Goal: Transaction & Acquisition: Purchase product/service

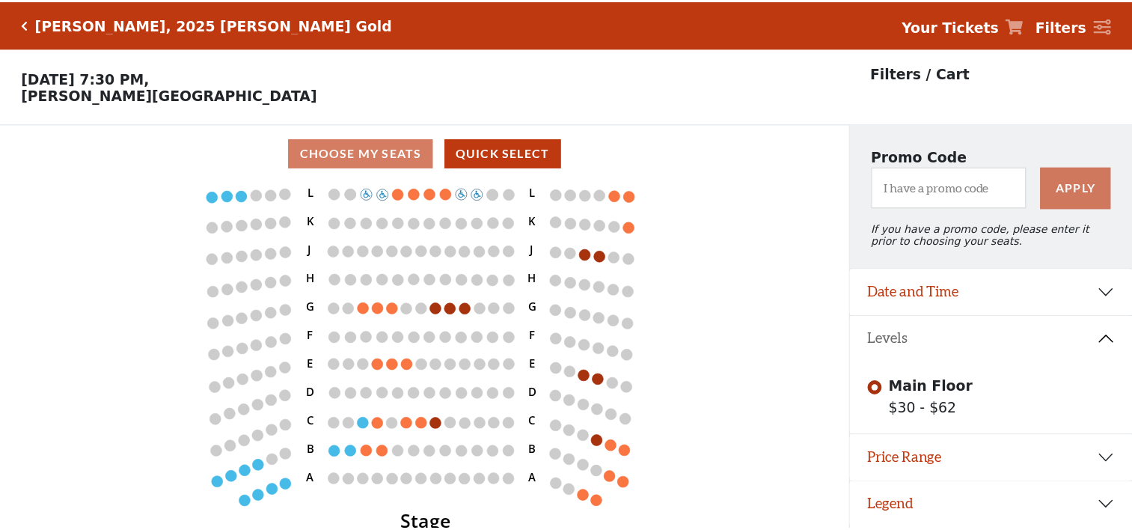
scroll to position [36, 0]
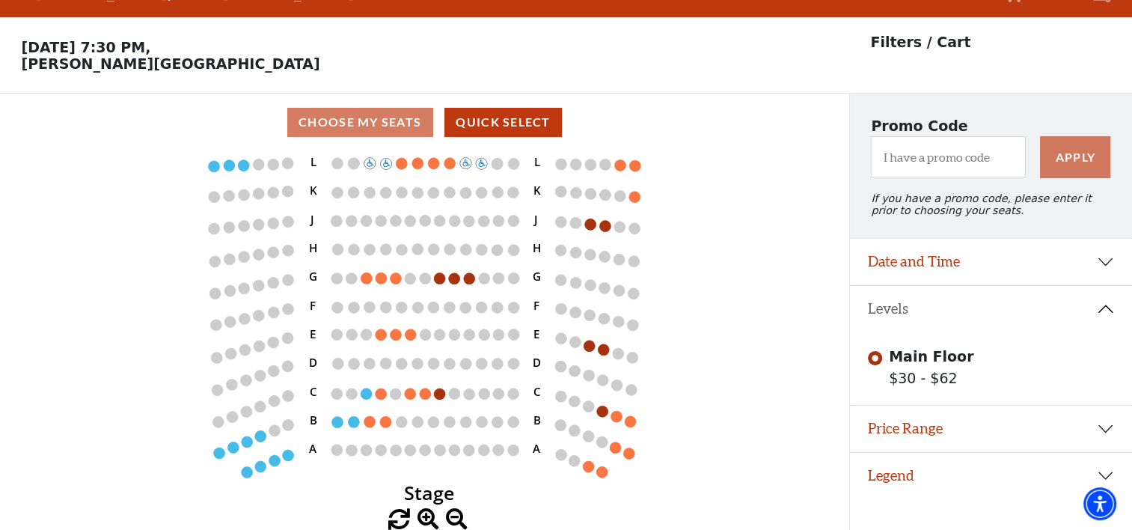
click at [370, 123] on div "Choose My Seats Quick Select" at bounding box center [424, 122] width 849 height 29
click at [346, 122] on div "Choose My Seats Quick Select" at bounding box center [424, 122] width 849 height 29
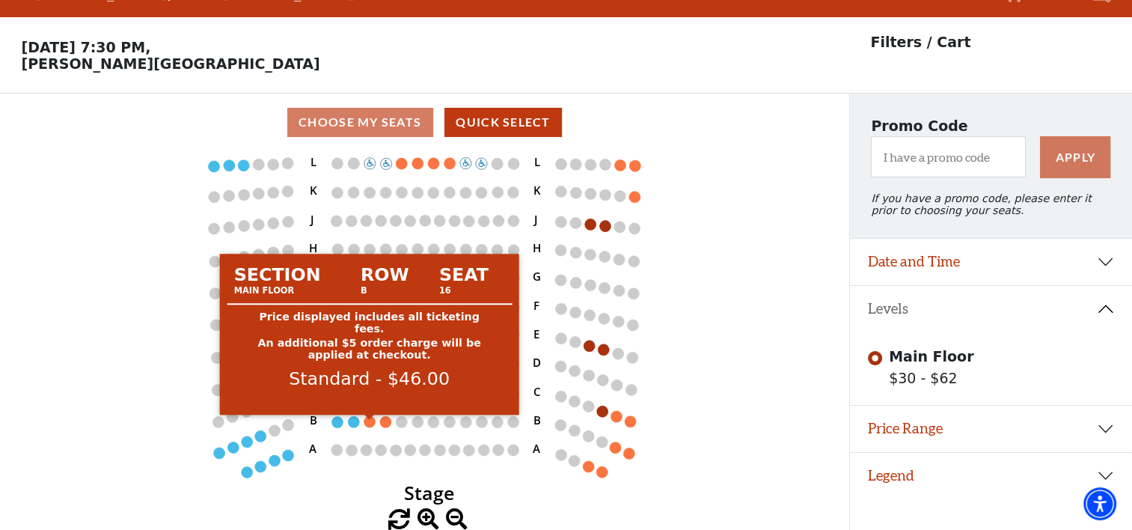
click at [370, 420] on circle at bounding box center [369, 421] width 11 height 11
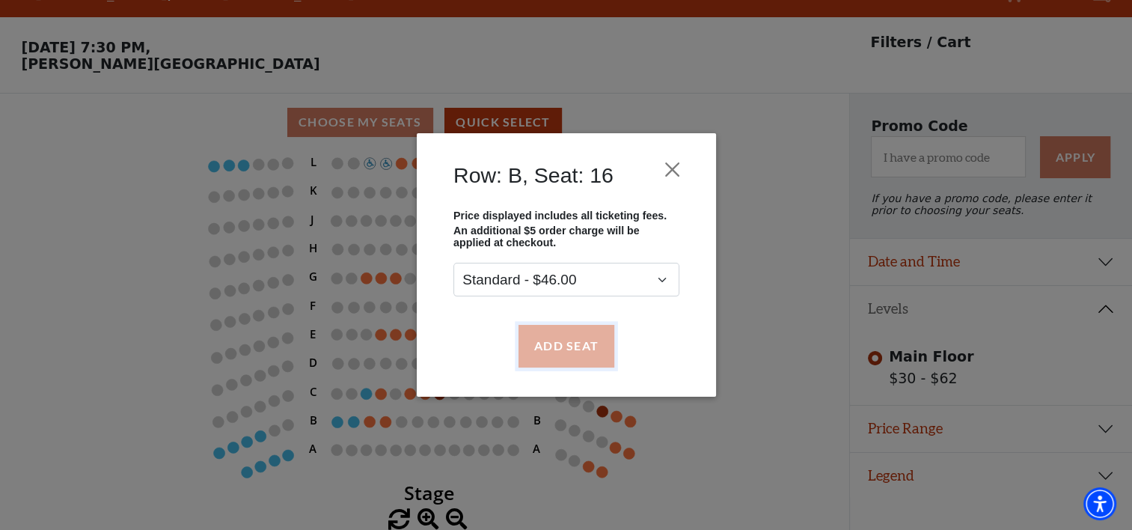
click at [562, 349] on button "Add Seat" at bounding box center [566, 346] width 96 height 42
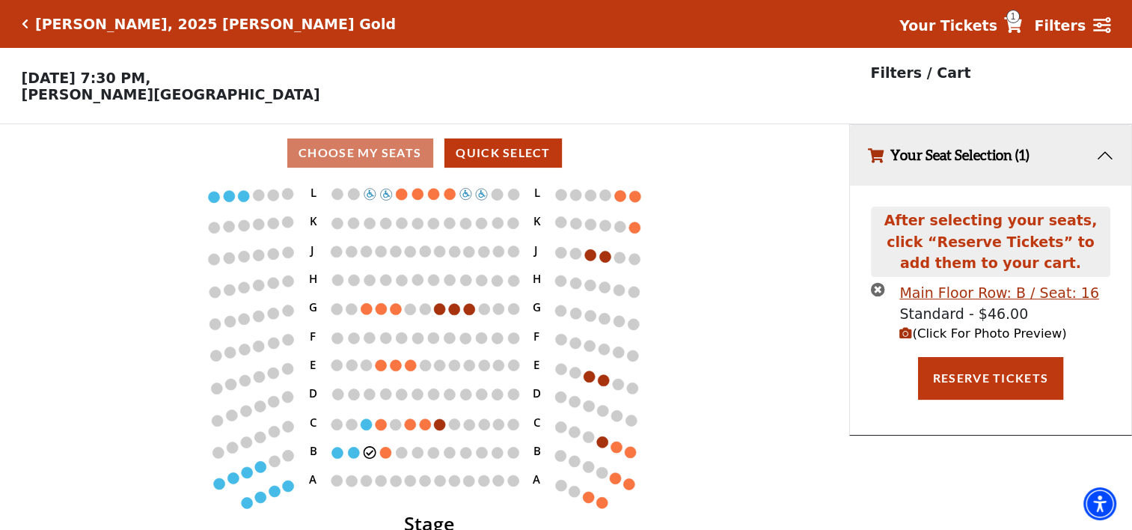
scroll to position [0, 0]
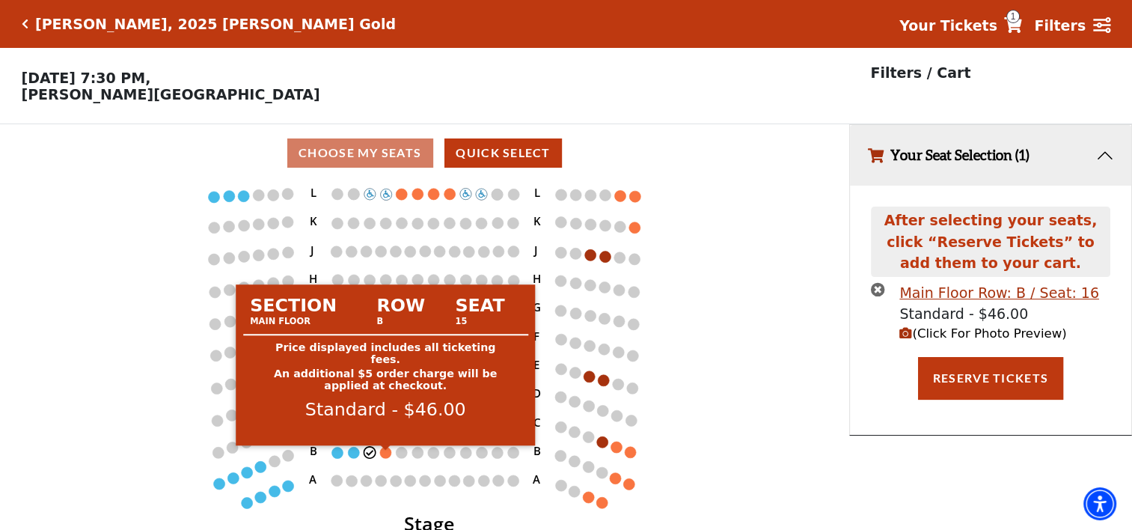
click at [386, 458] on circle at bounding box center [385, 452] width 11 height 11
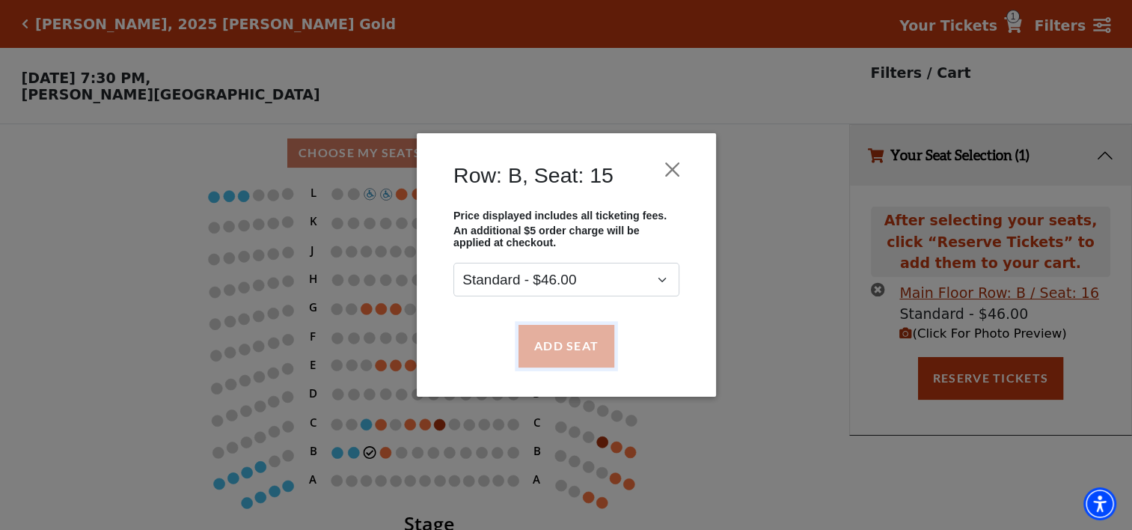
click at [559, 353] on button "Add Seat" at bounding box center [566, 346] width 96 height 42
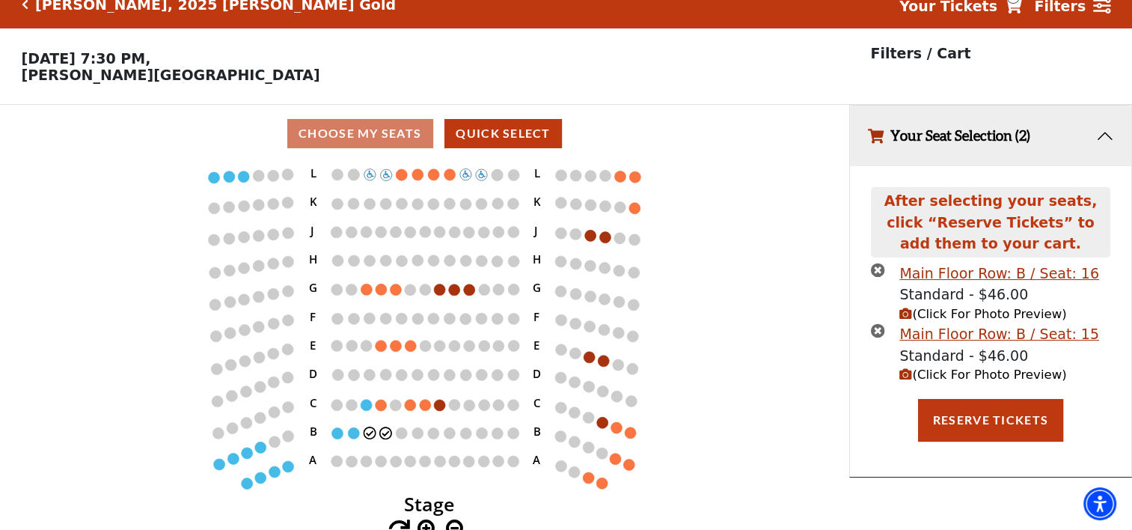
scroll to position [36, 0]
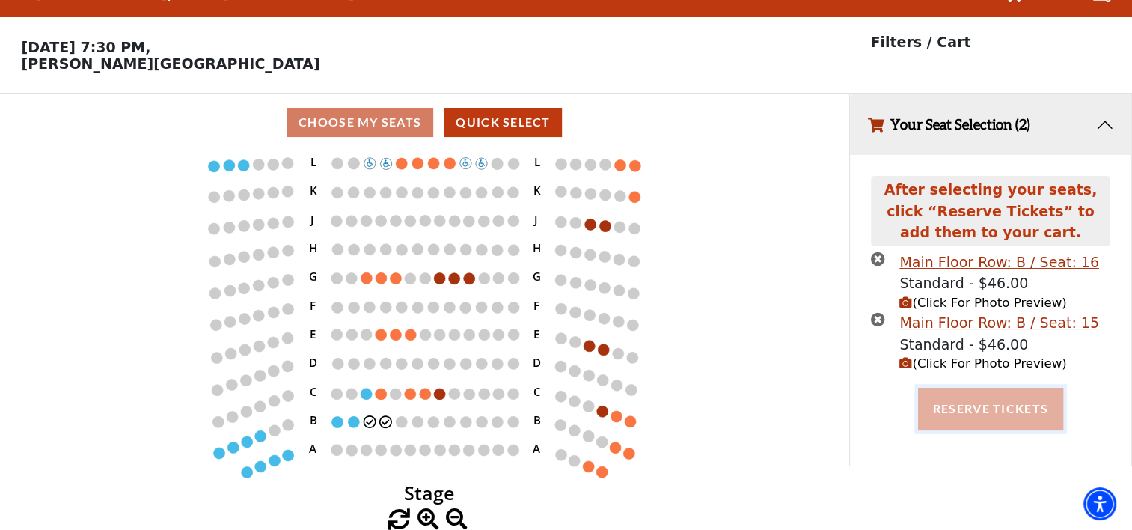
click at [940, 404] on button "Reserve Tickets" at bounding box center [990, 408] width 145 height 42
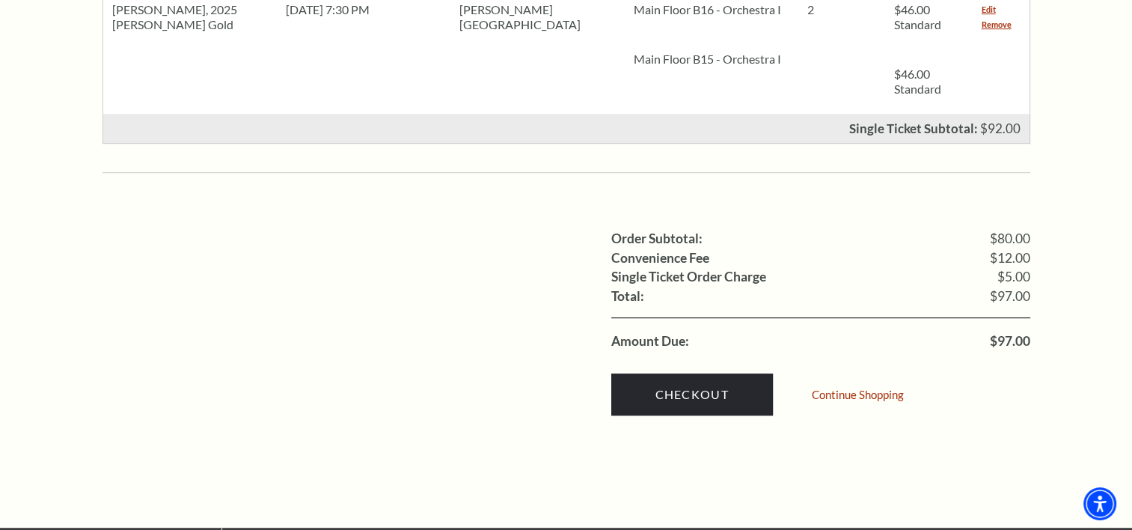
scroll to position [823, 0]
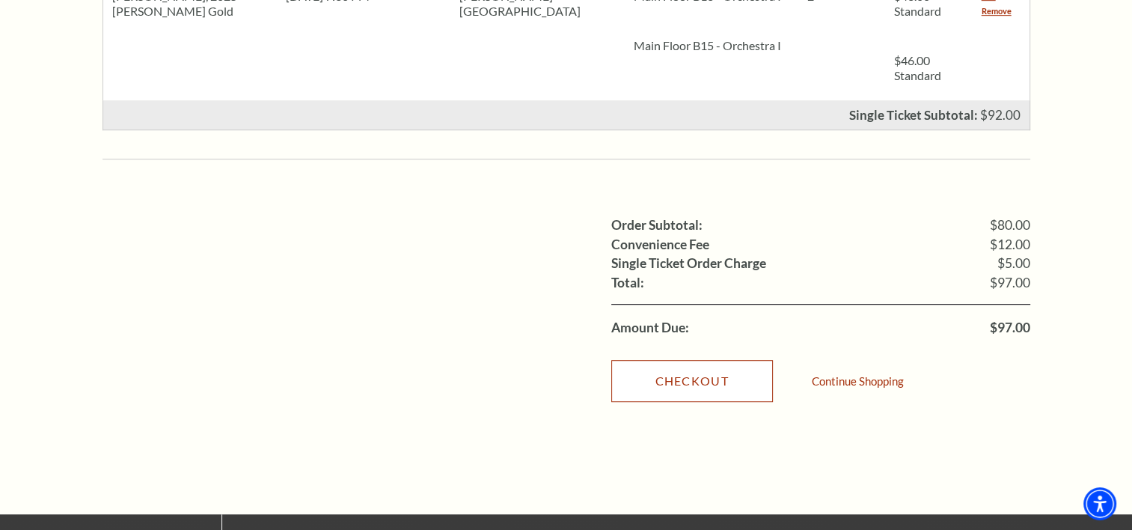
click at [680, 360] on link "Checkout" at bounding box center [692, 381] width 162 height 42
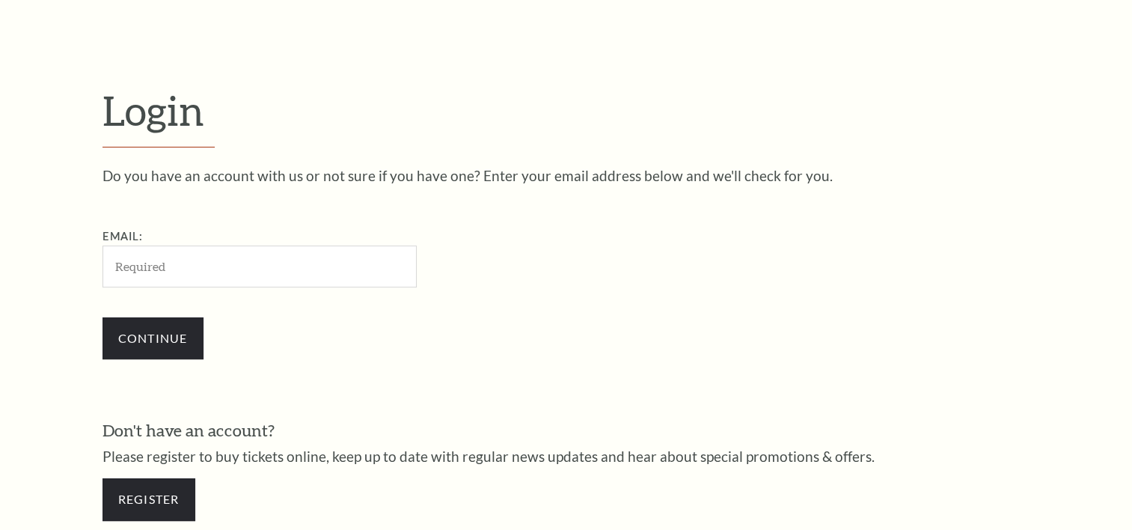
scroll to position [441, 0]
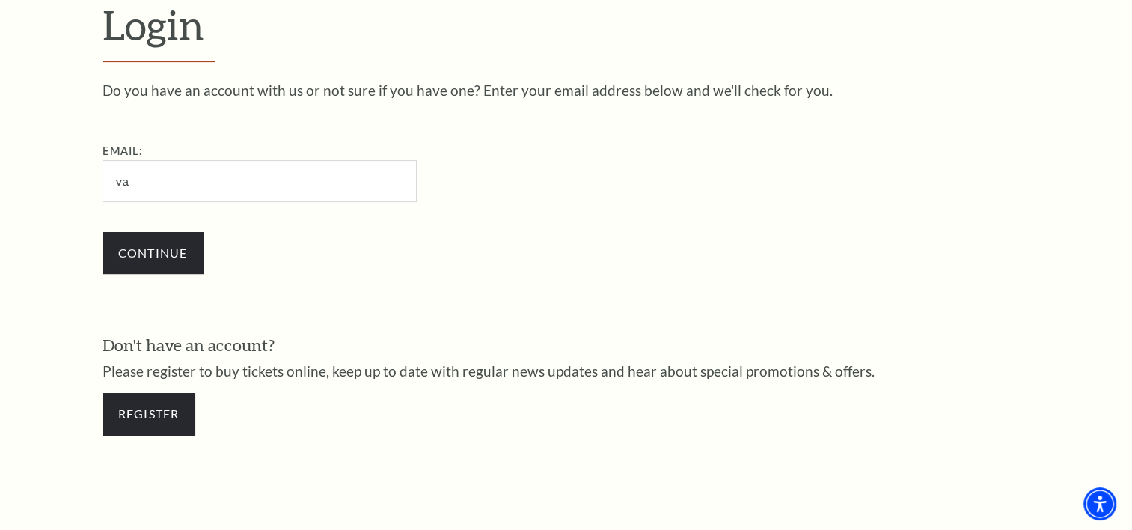
type input "[EMAIL_ADDRESS][DOMAIN_NAME]"
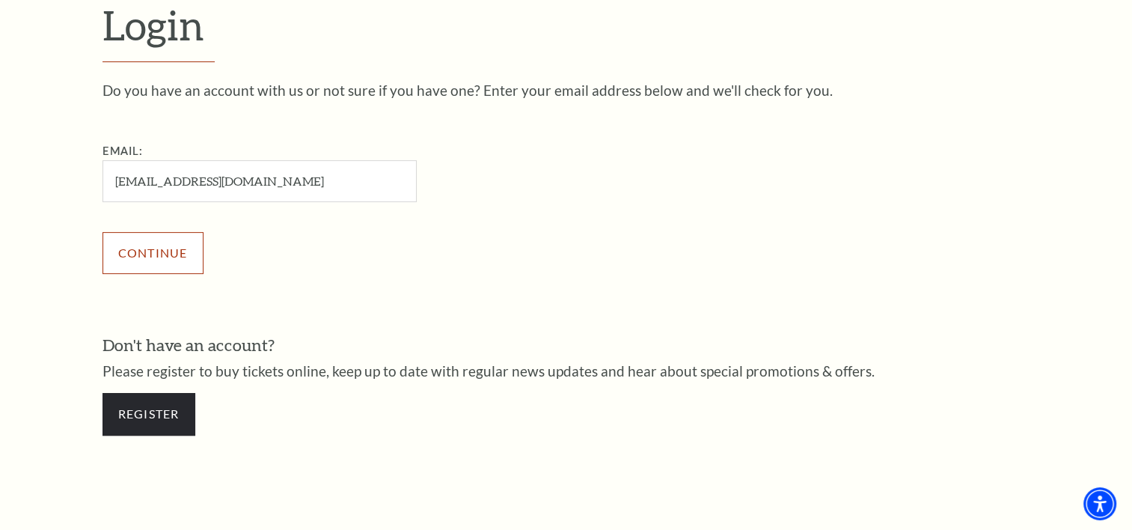
click at [158, 245] on input "Continue" at bounding box center [152, 253] width 101 height 42
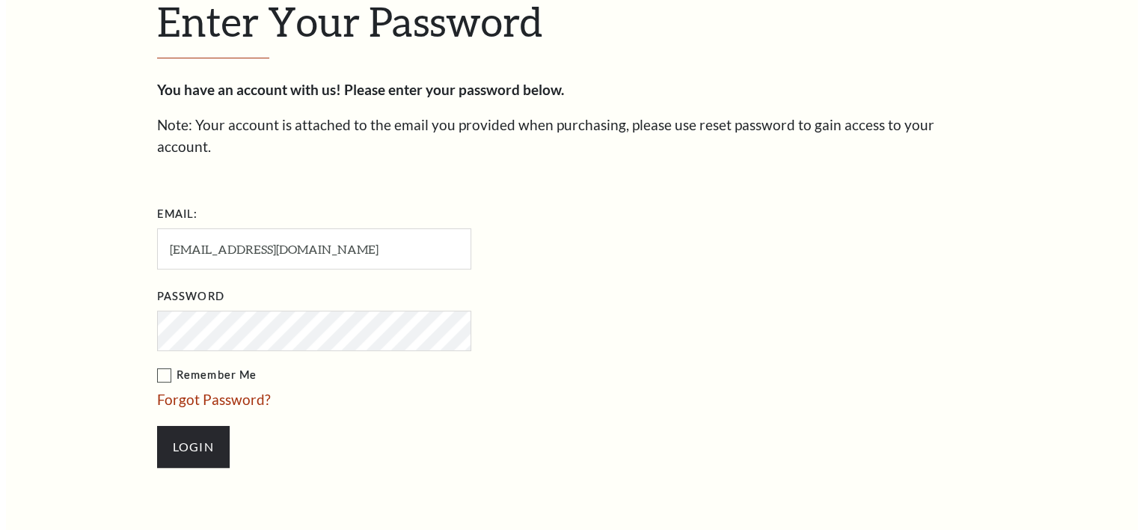
scroll to position [455, 0]
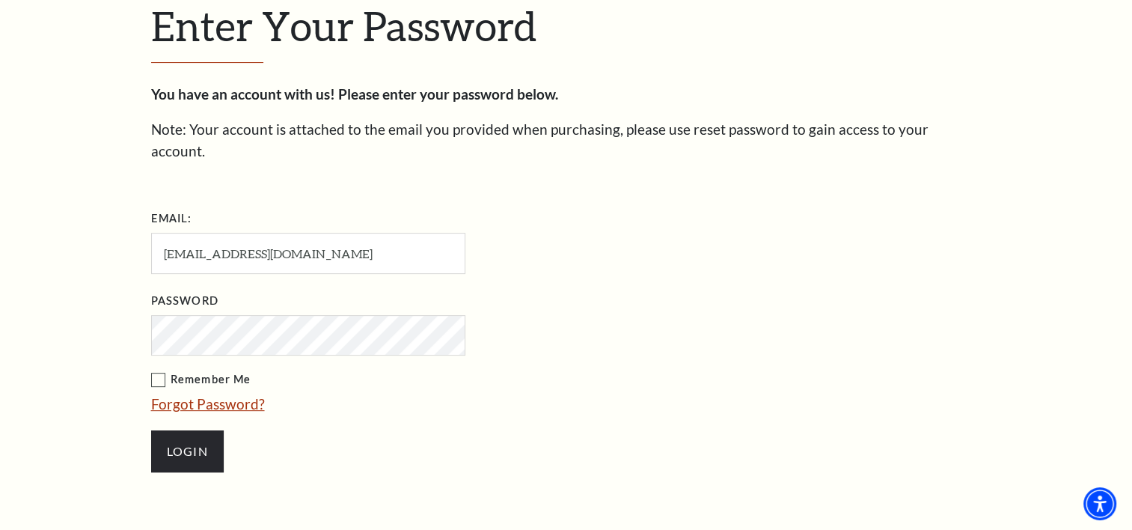
click at [221, 395] on link "Forgot Password?" at bounding box center [208, 403] width 114 height 17
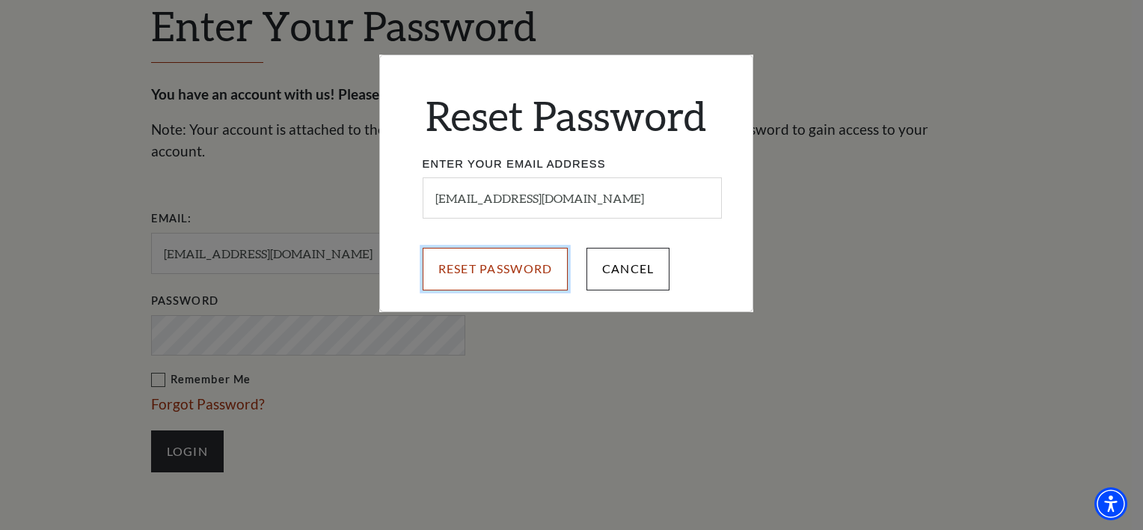
click at [489, 263] on input "Reset Password" at bounding box center [496, 269] width 146 height 42
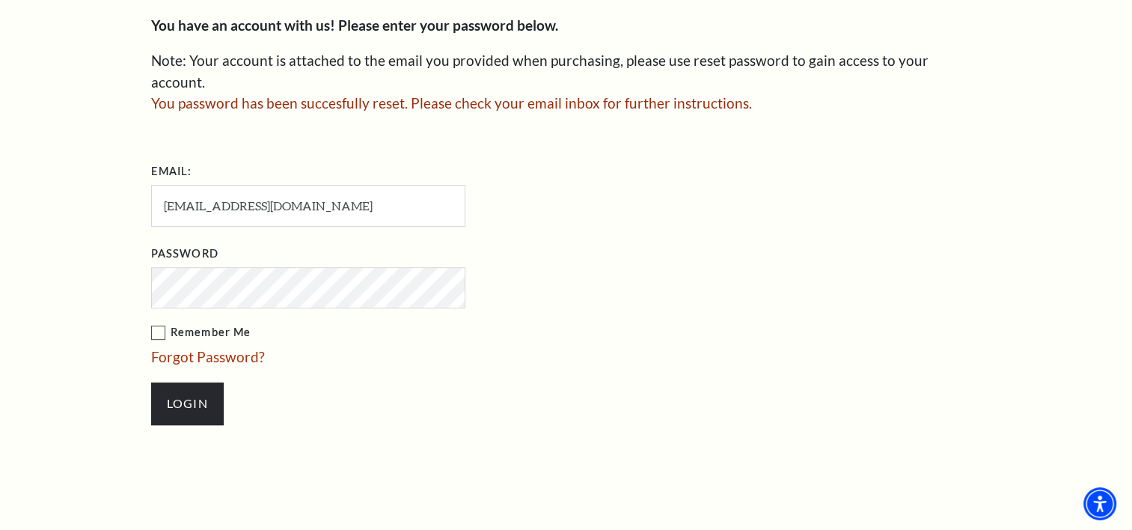
click at [156, 323] on label "Remember Me" at bounding box center [383, 332] width 464 height 19
click at [0, 0] on input "Remember Me" at bounding box center [0, 0] width 0 height 0
click at [180, 387] on input "Login" at bounding box center [187, 403] width 73 height 42
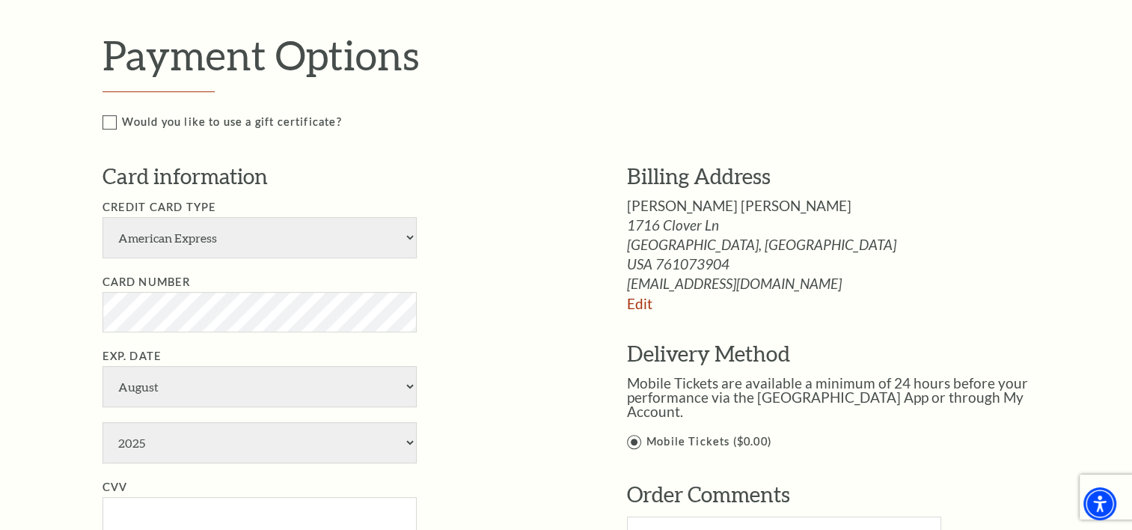
scroll to position [748, 0]
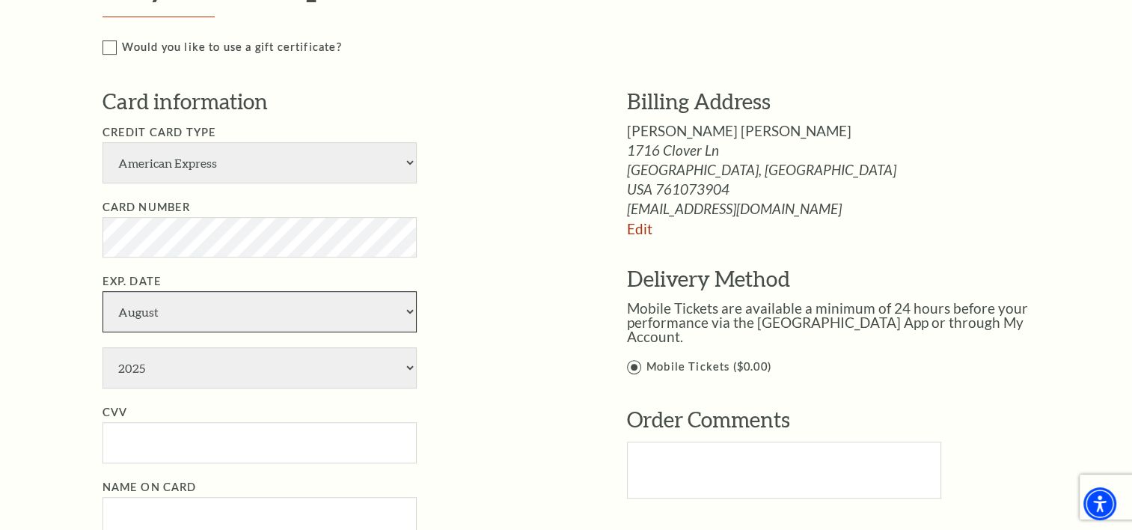
click at [407, 309] on select "January February March April May June July August September October November De…" at bounding box center [259, 311] width 314 height 41
select select "12"
click at [102, 291] on select "January February March April May June July August September October November De…" at bounding box center [259, 311] width 314 height 41
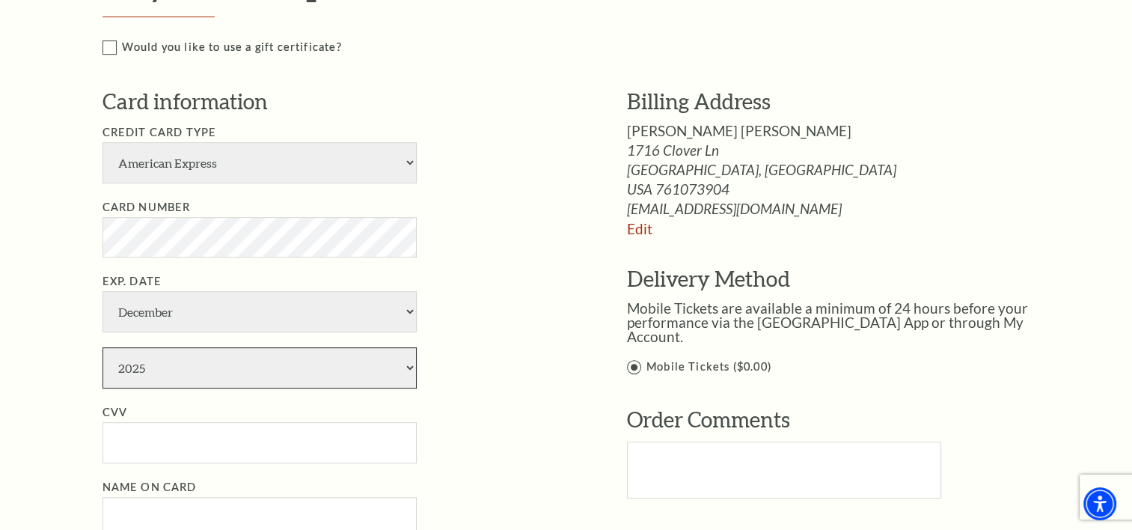
click at [407, 366] on select "2025 2026 2027 2028 2029 2030 2031 2032 2033 2034" at bounding box center [259, 367] width 314 height 41
select select "2027"
click at [102, 347] on select "2025 2026 2027 2028 2029 2030 2031 2032 2033 2034" at bounding box center [259, 367] width 314 height 41
click at [118, 443] on input "CVV" at bounding box center [259, 442] width 314 height 41
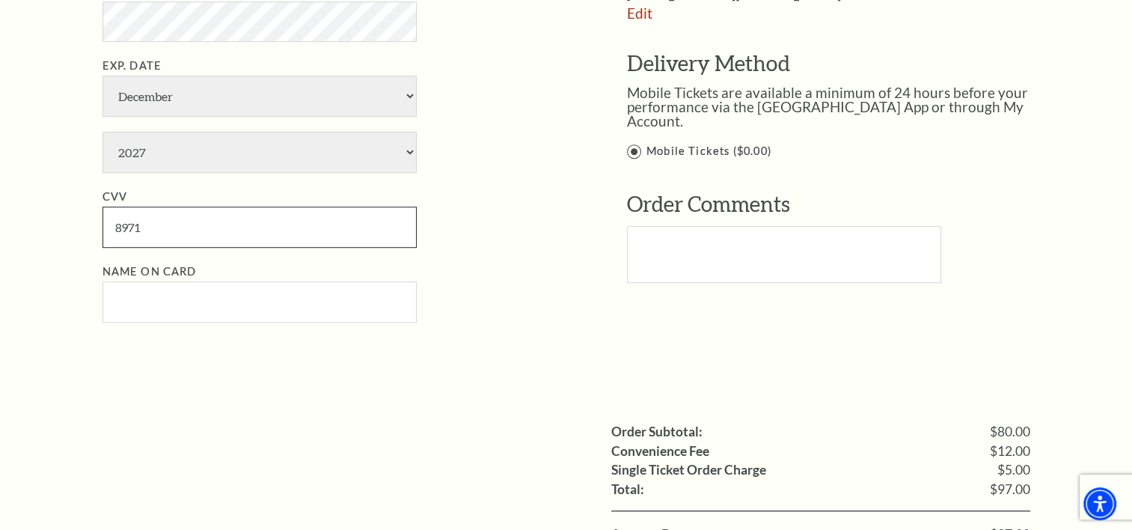
scroll to position [972, 0]
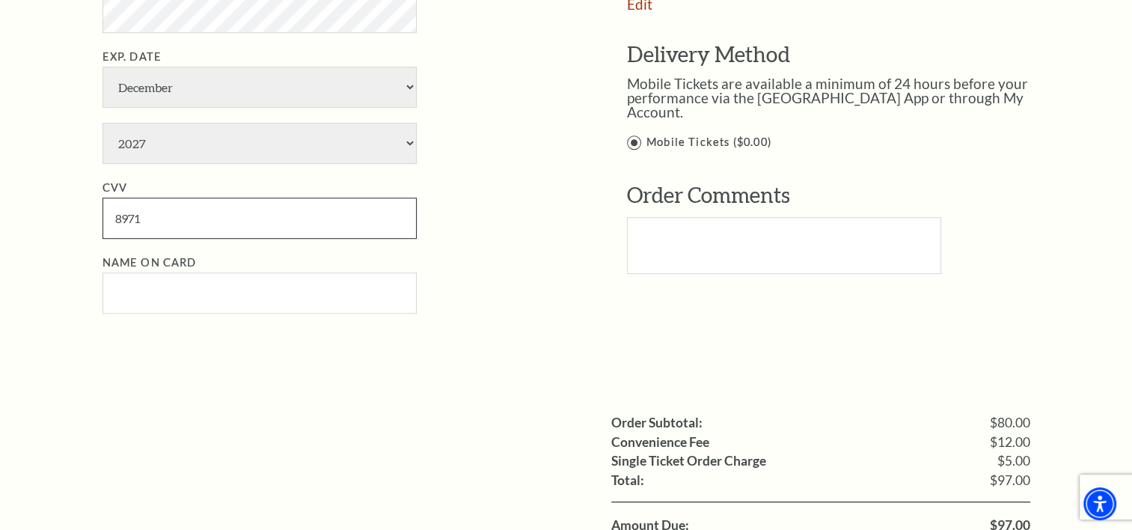
type input "8971"
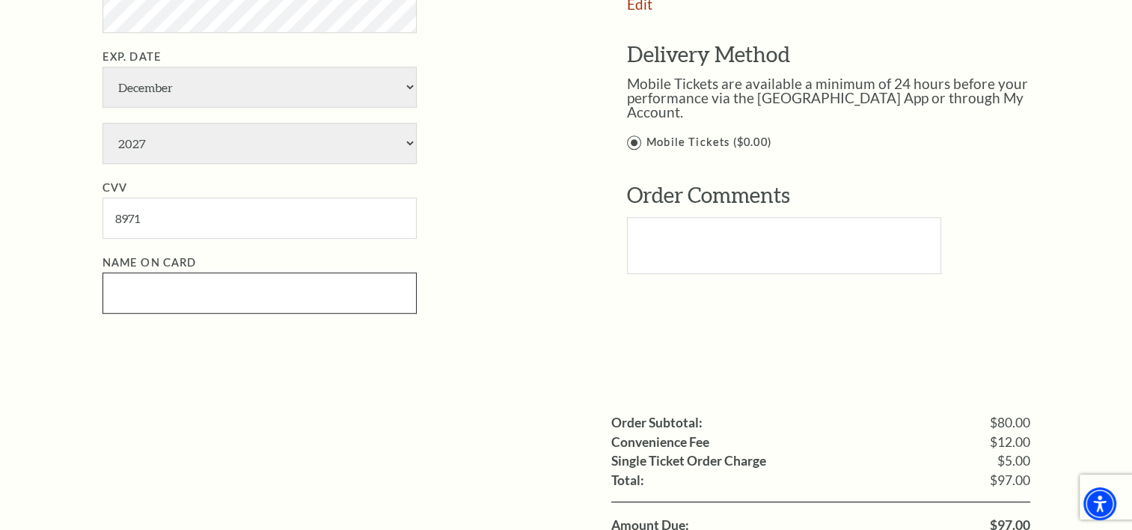
click at [131, 286] on input "Name on Card" at bounding box center [259, 292] width 314 height 41
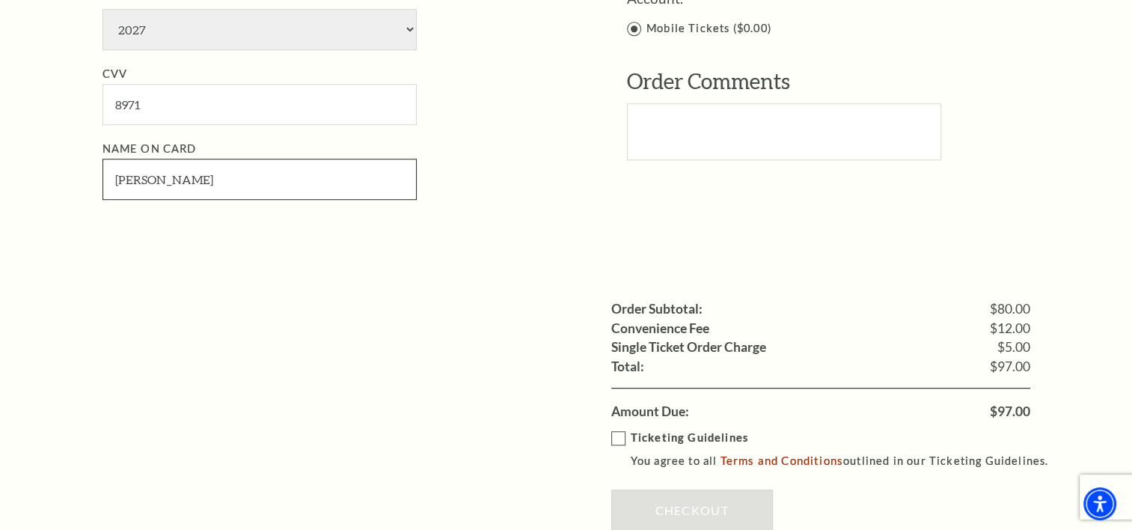
scroll to position [1122, 0]
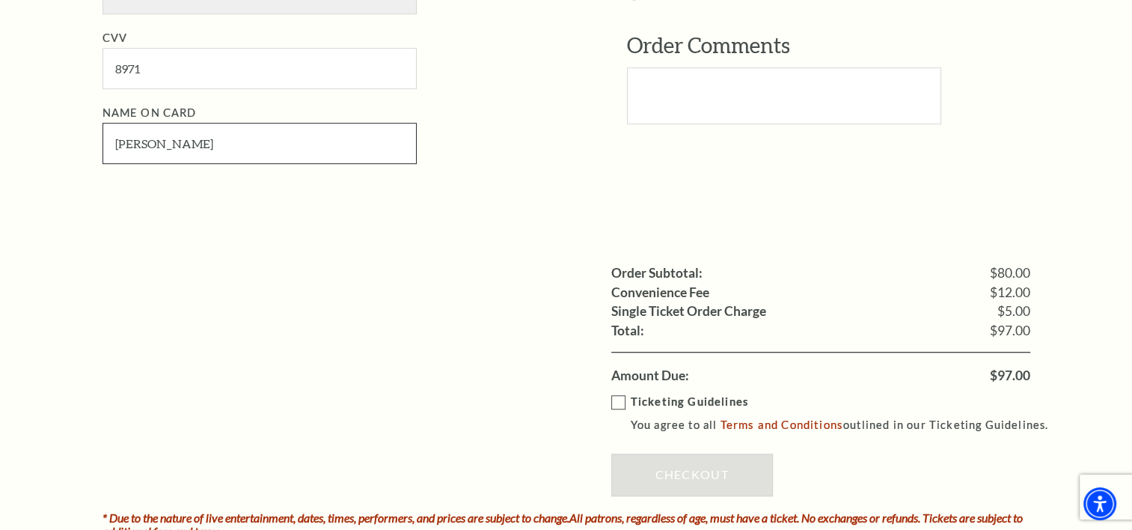
type input "Vaughn M Ray"
click at [616, 398] on label "Ticketing Guidelines You agree to all Terms and Conditions outlined in our Tick…" at bounding box center [836, 413] width 451 height 41
click at [0, 0] on input "Ticketing Guidelines You agree to all Terms and Conditions outlined in our Tick…" at bounding box center [0, 0] width 0 height 0
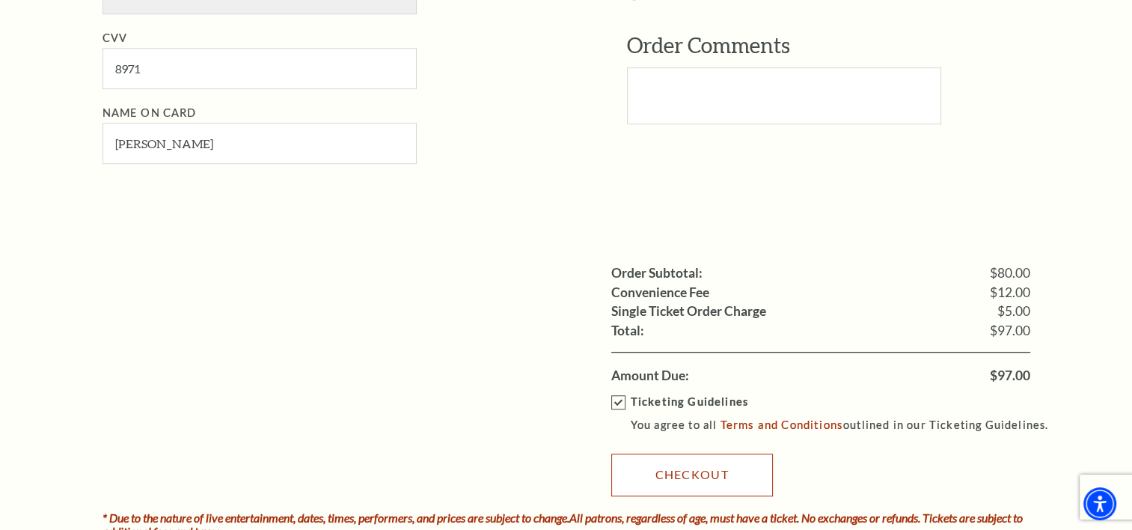
click at [673, 472] on link "Checkout" at bounding box center [692, 474] width 162 height 42
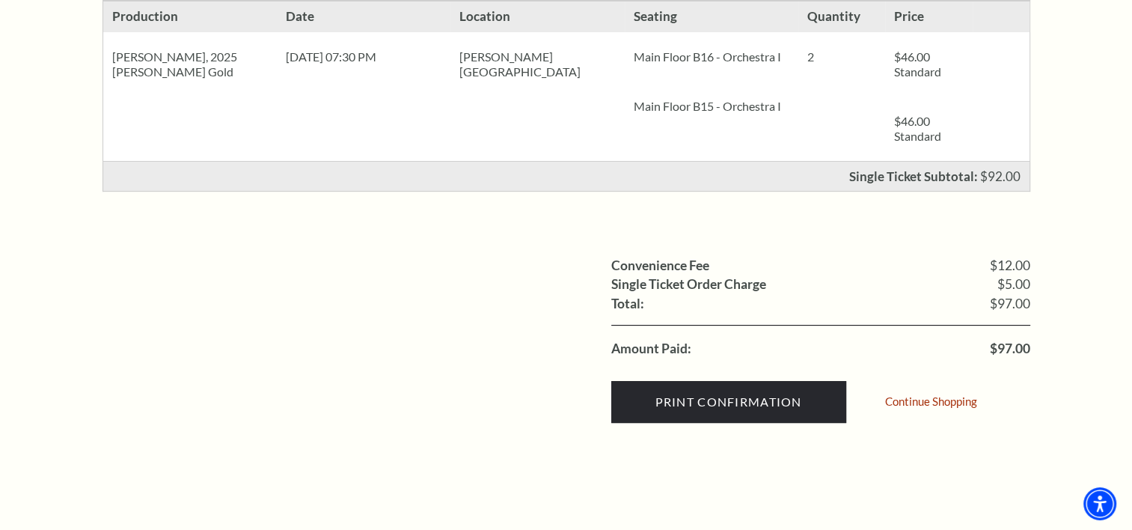
scroll to position [449, 0]
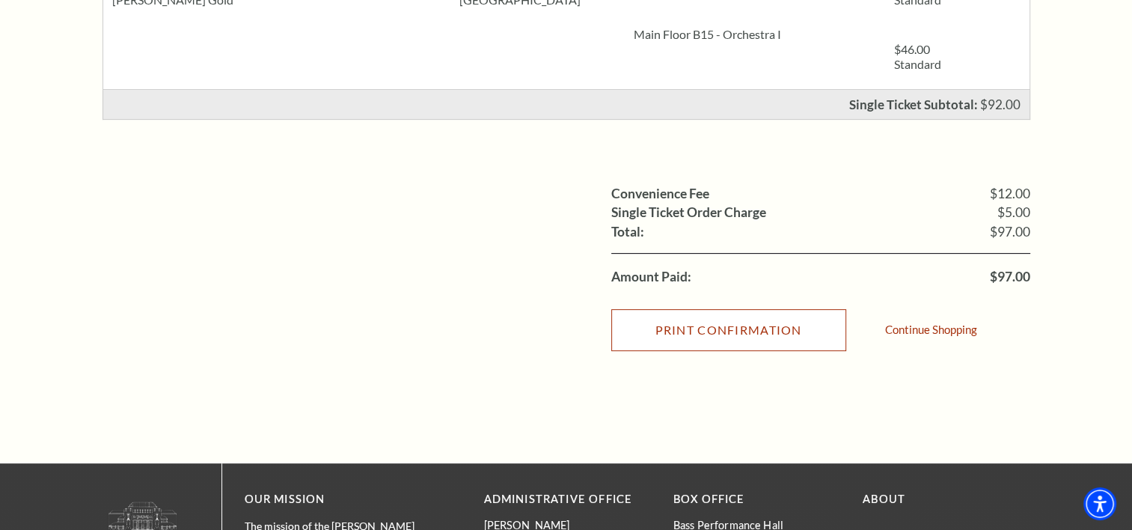
click at [670, 329] on input "Print Confirmation" at bounding box center [728, 330] width 235 height 42
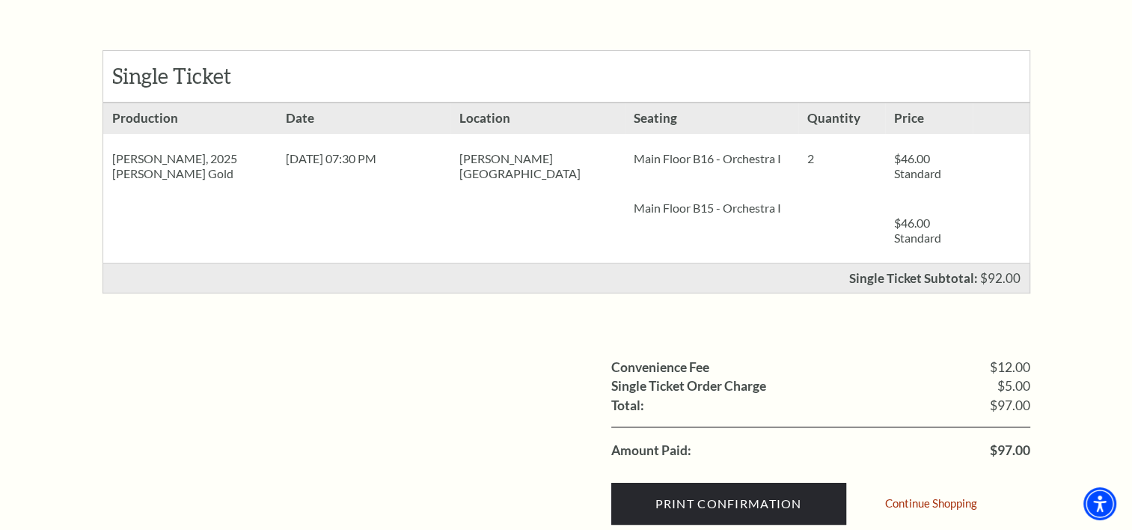
scroll to position [133, 0]
